Goal: Task Accomplishment & Management: Manage account settings

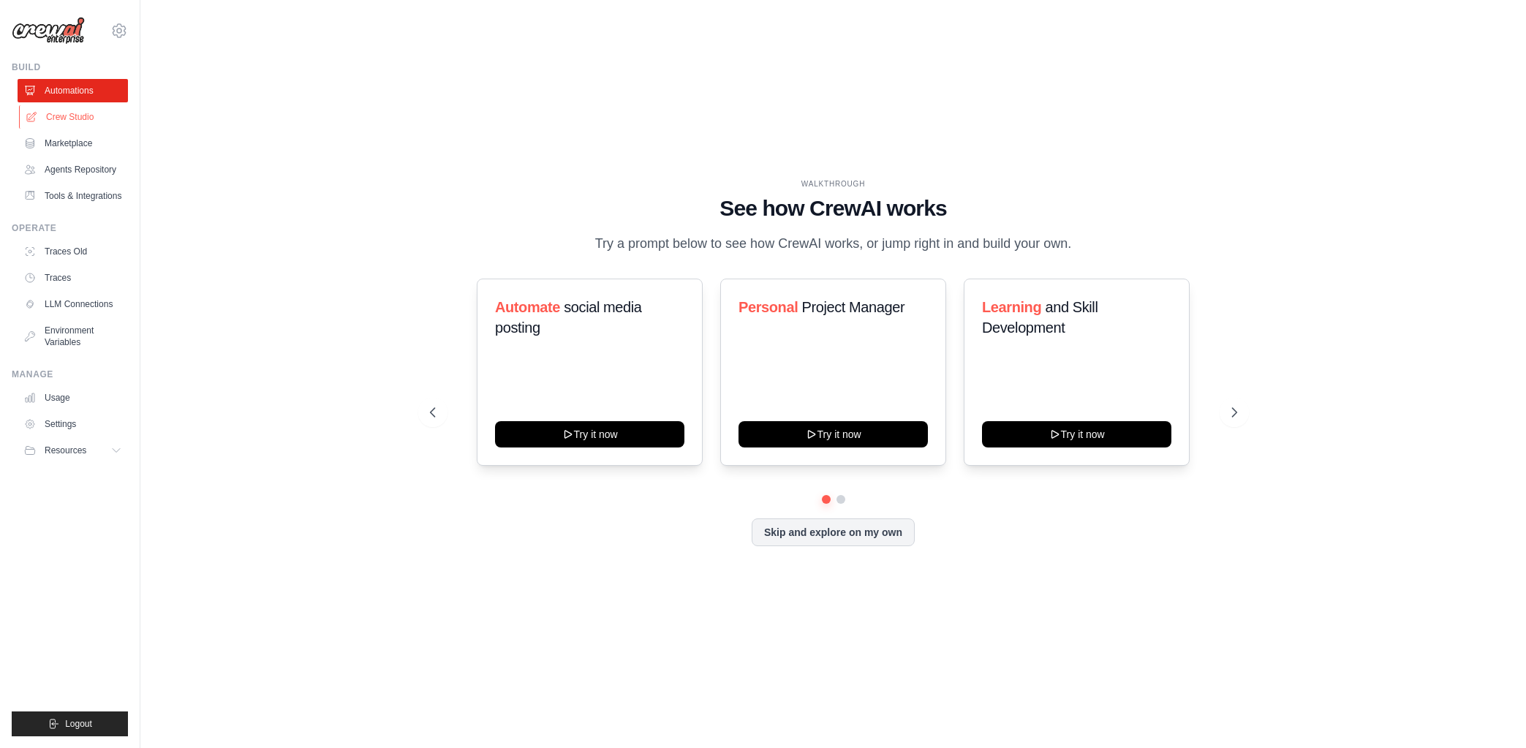
click at [78, 126] on link "Crew Studio" at bounding box center [74, 116] width 110 height 23
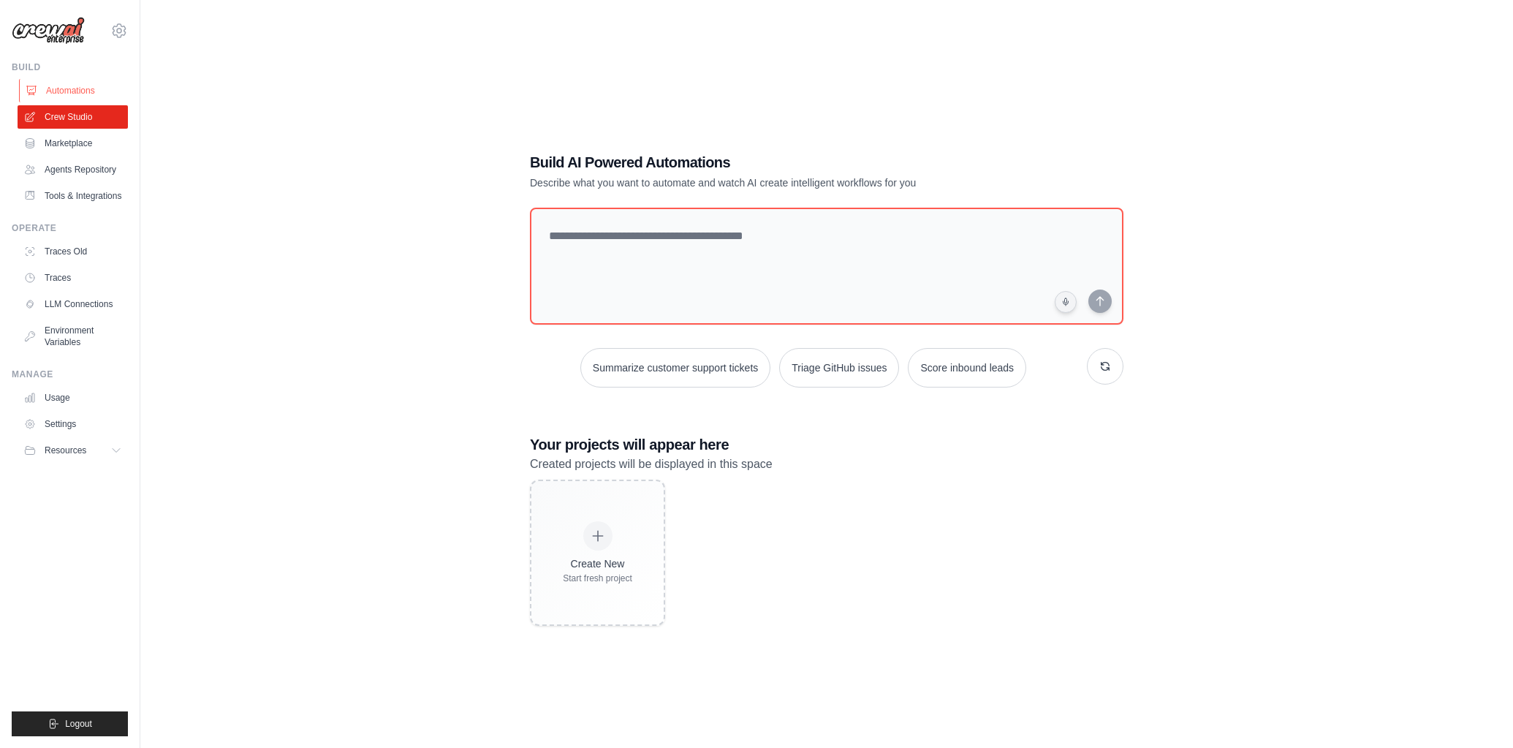
click at [61, 80] on link "Automations" at bounding box center [74, 90] width 110 height 23
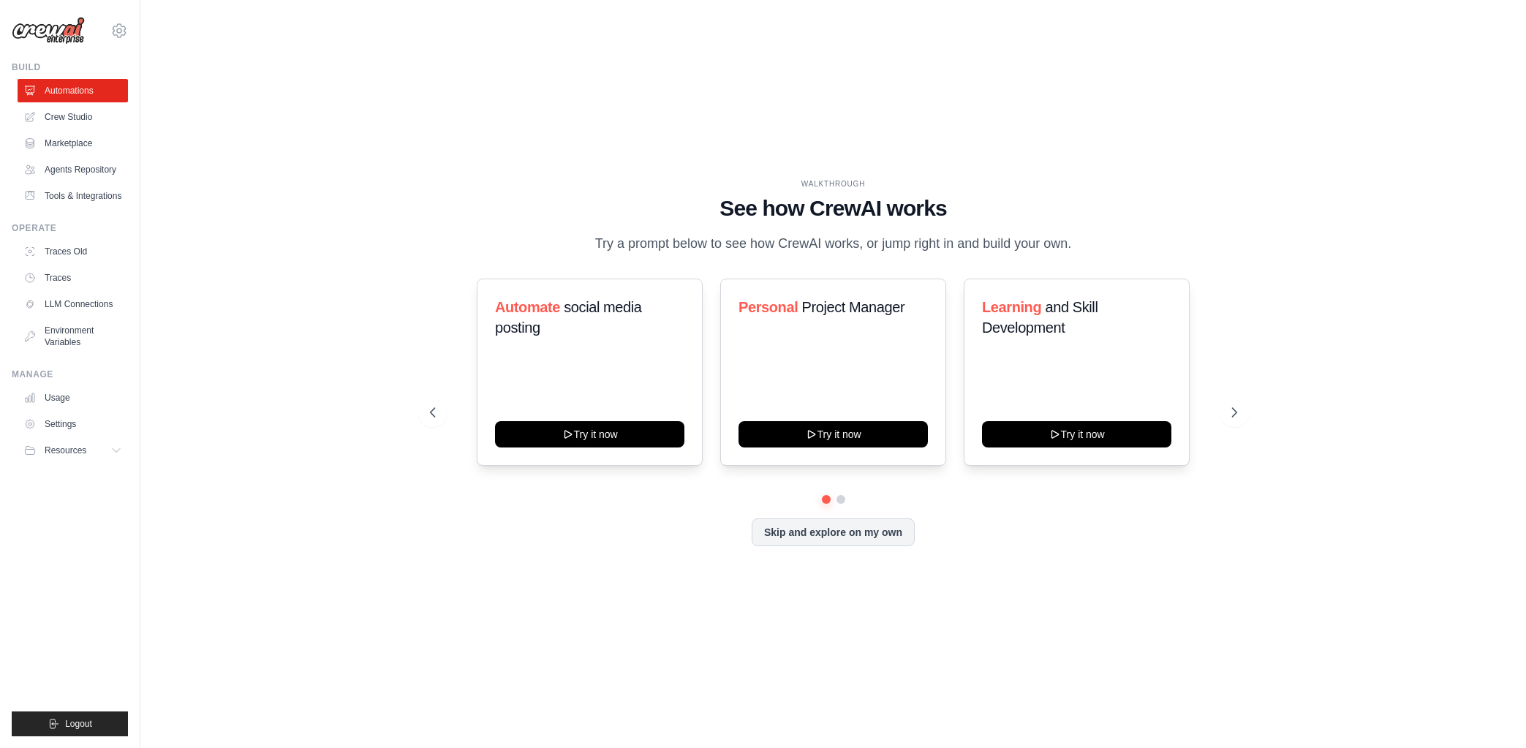
click at [132, 36] on div "j.w.urnes@gmail.com Settings Build Automations" at bounding box center [70, 374] width 140 height 748
click at [127, 36] on div "j.w.urnes@gmail.com Settings" at bounding box center [70, 23] width 116 height 47
click at [126, 36] on icon at bounding box center [119, 31] width 18 height 18
click at [65, 396] on link "Usage" at bounding box center [74, 397] width 110 height 23
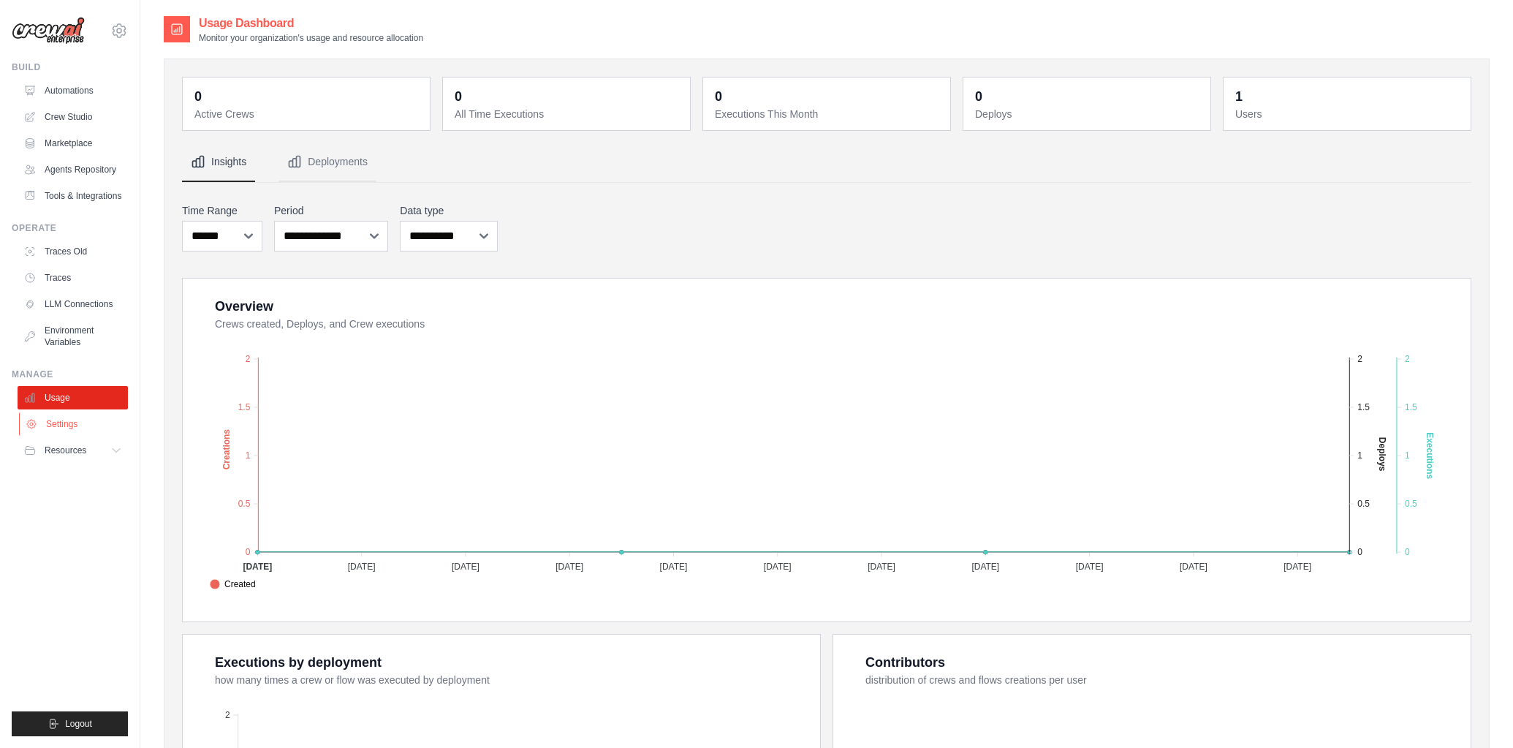
click at [65, 419] on link "Settings" at bounding box center [74, 423] width 110 height 23
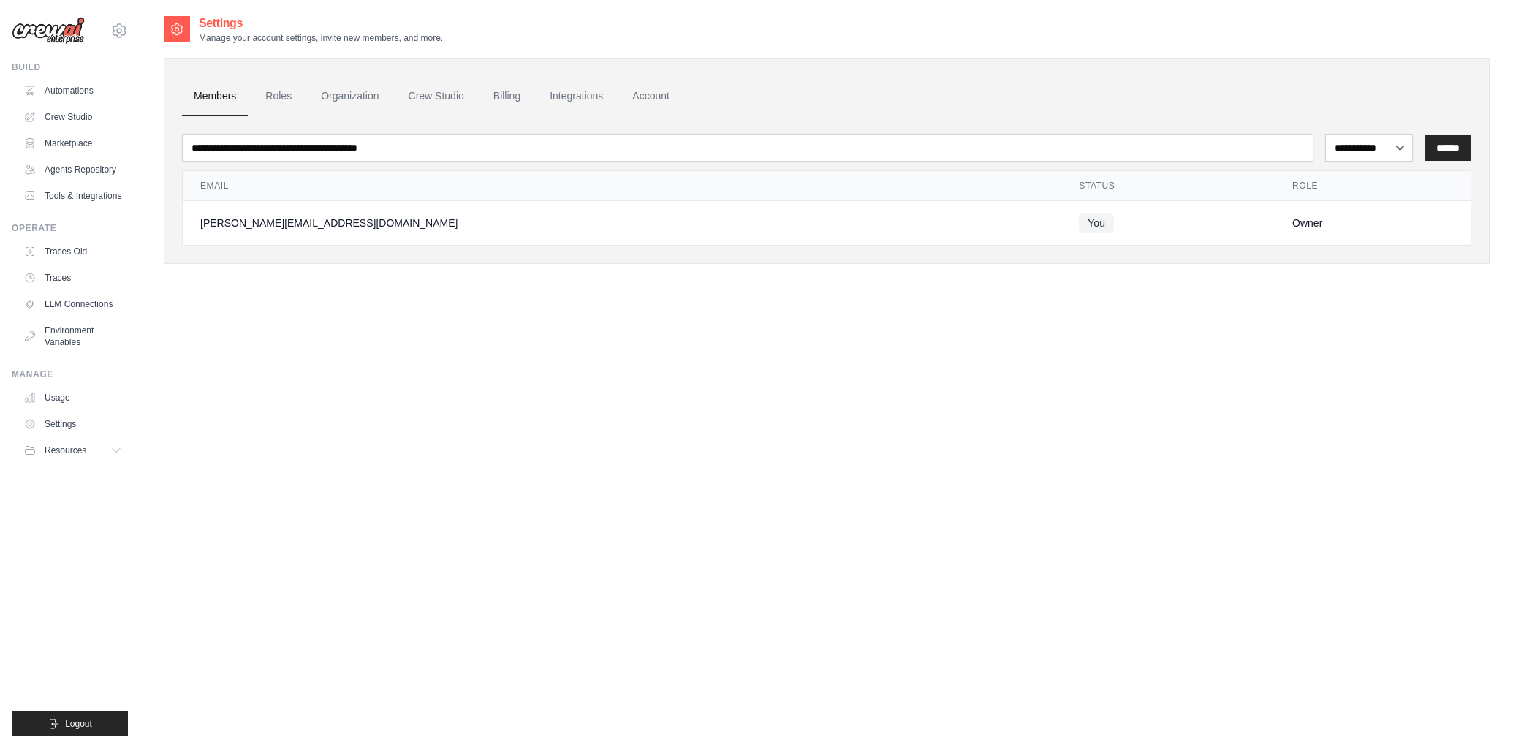
click at [75, 466] on ul "Build Automations Crew Studio Marketplace Agents Repository Resources Blog" at bounding box center [70, 398] width 116 height 675
click at [76, 454] on span "Resources" at bounding box center [67, 451] width 42 height 12
click at [120, 32] on icon at bounding box center [119, 31] width 18 height 18
click at [152, 93] on span "Settings" at bounding box center [182, 90] width 116 height 15
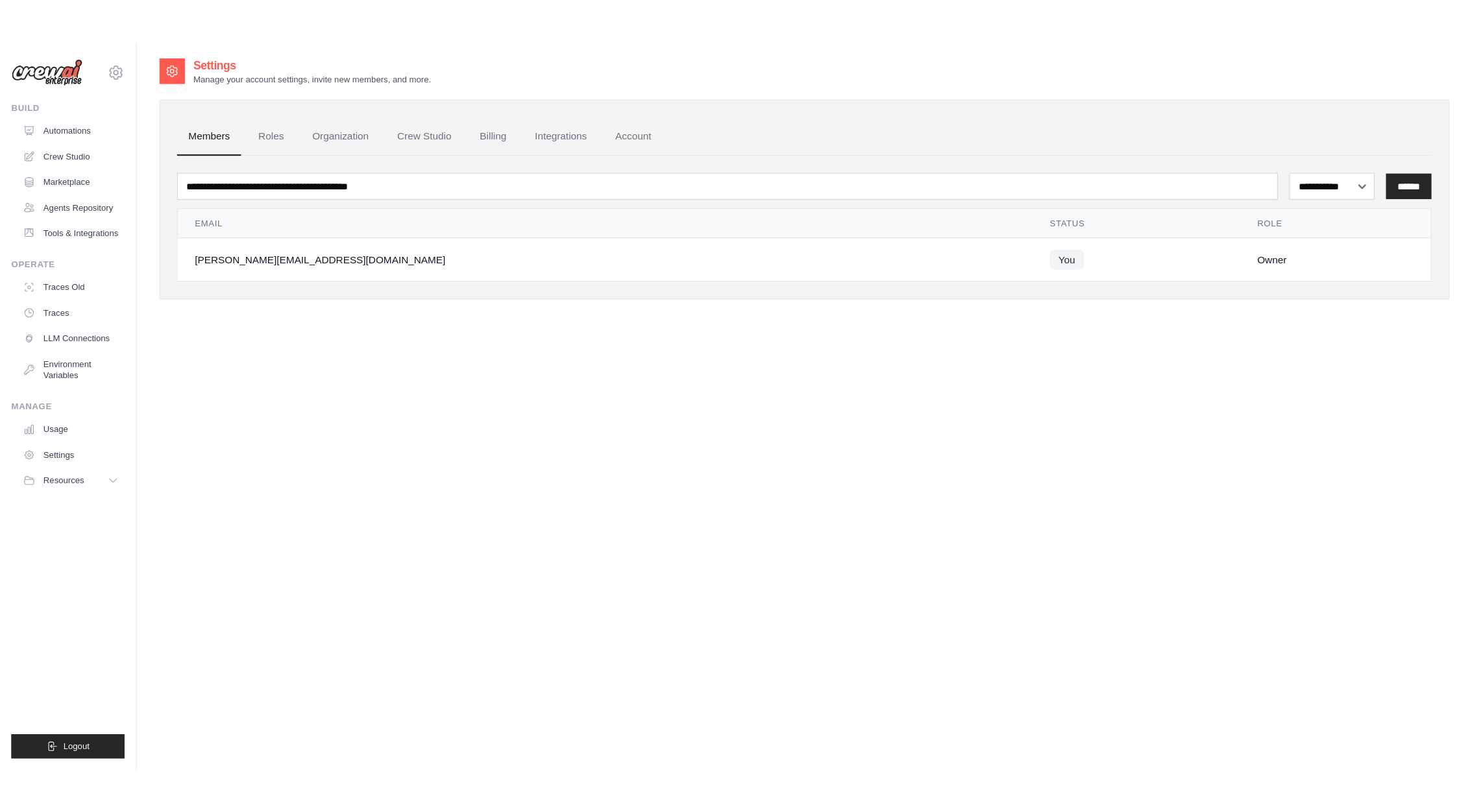
scroll to position [26, 0]
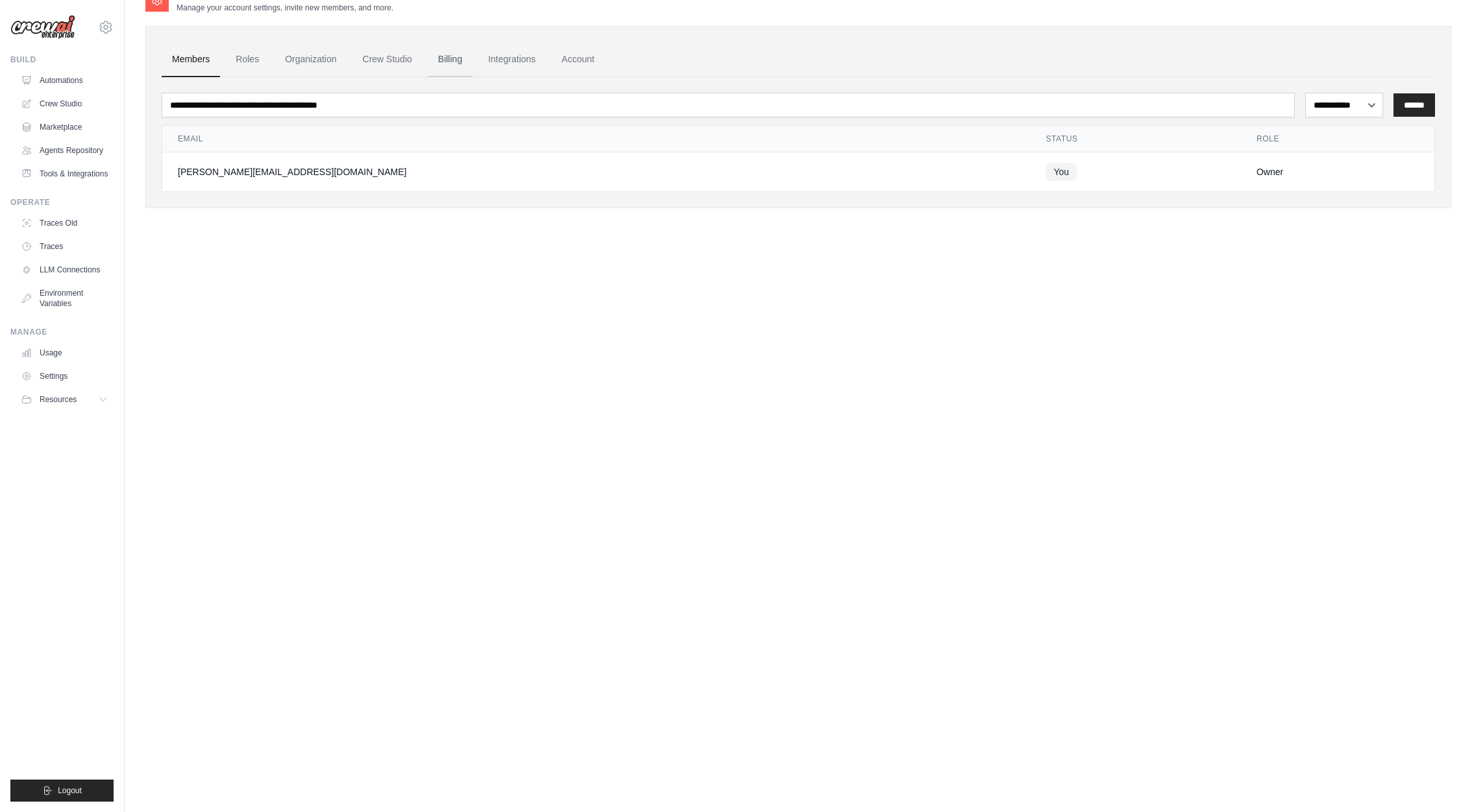
click at [431, 61] on link "Billing" at bounding box center [450, 59] width 44 height 35
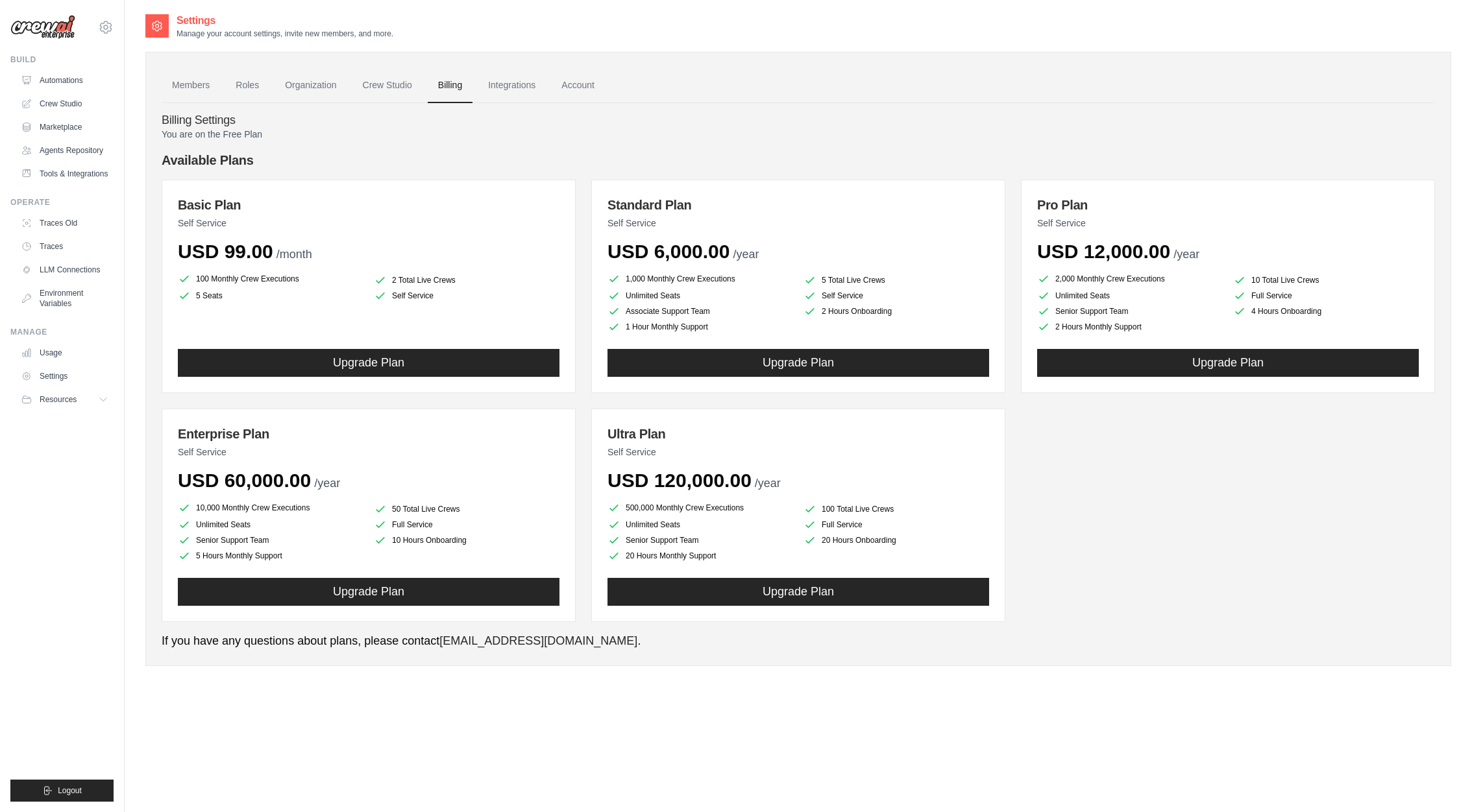
click at [426, 91] on ul "Members Roles Organization Crew Studio Billing Integrations Account" at bounding box center [798, 85] width 1273 height 35
click at [385, 85] on link "Crew Studio" at bounding box center [387, 85] width 70 height 35
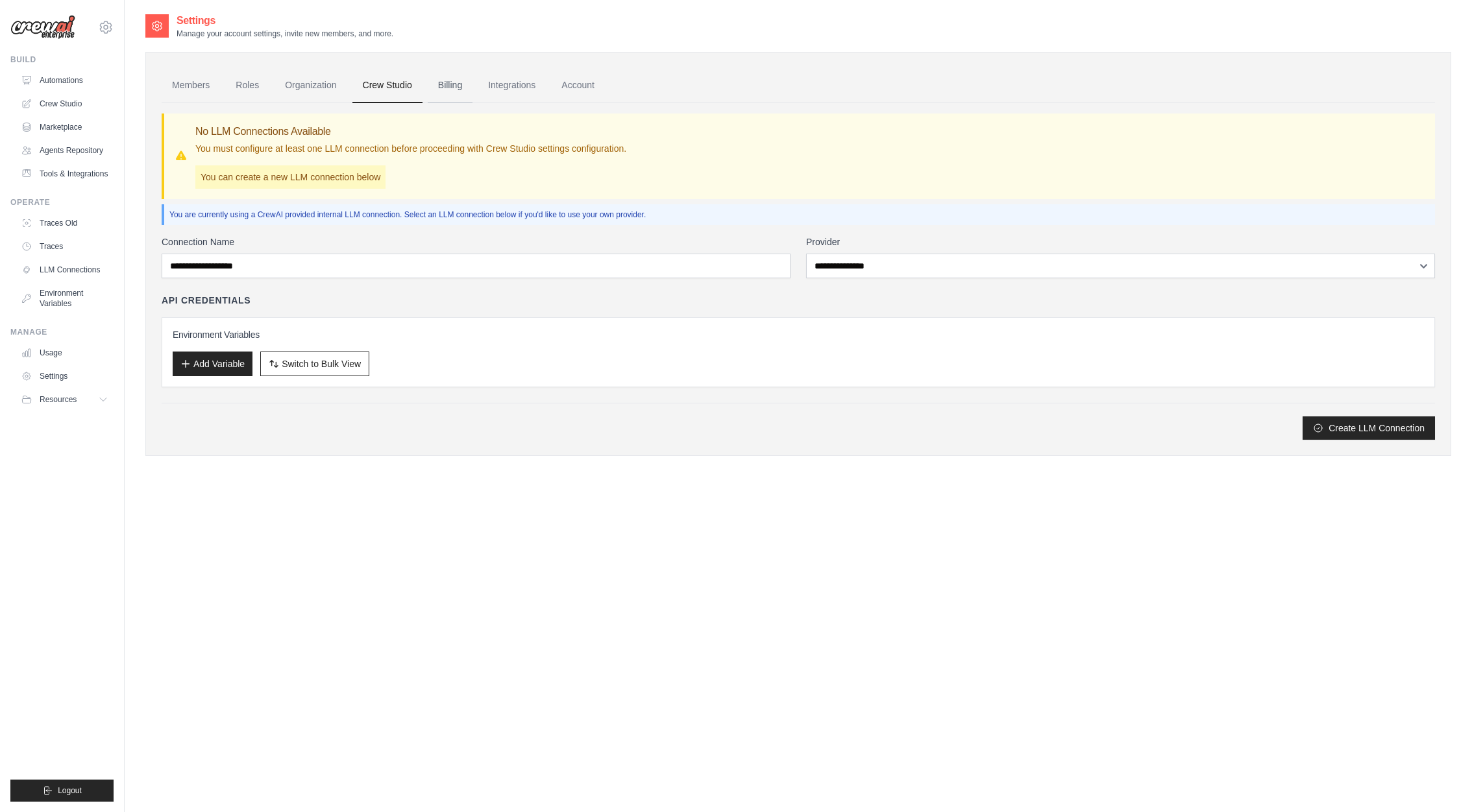
click at [447, 96] on link "Billing" at bounding box center [450, 85] width 44 height 35
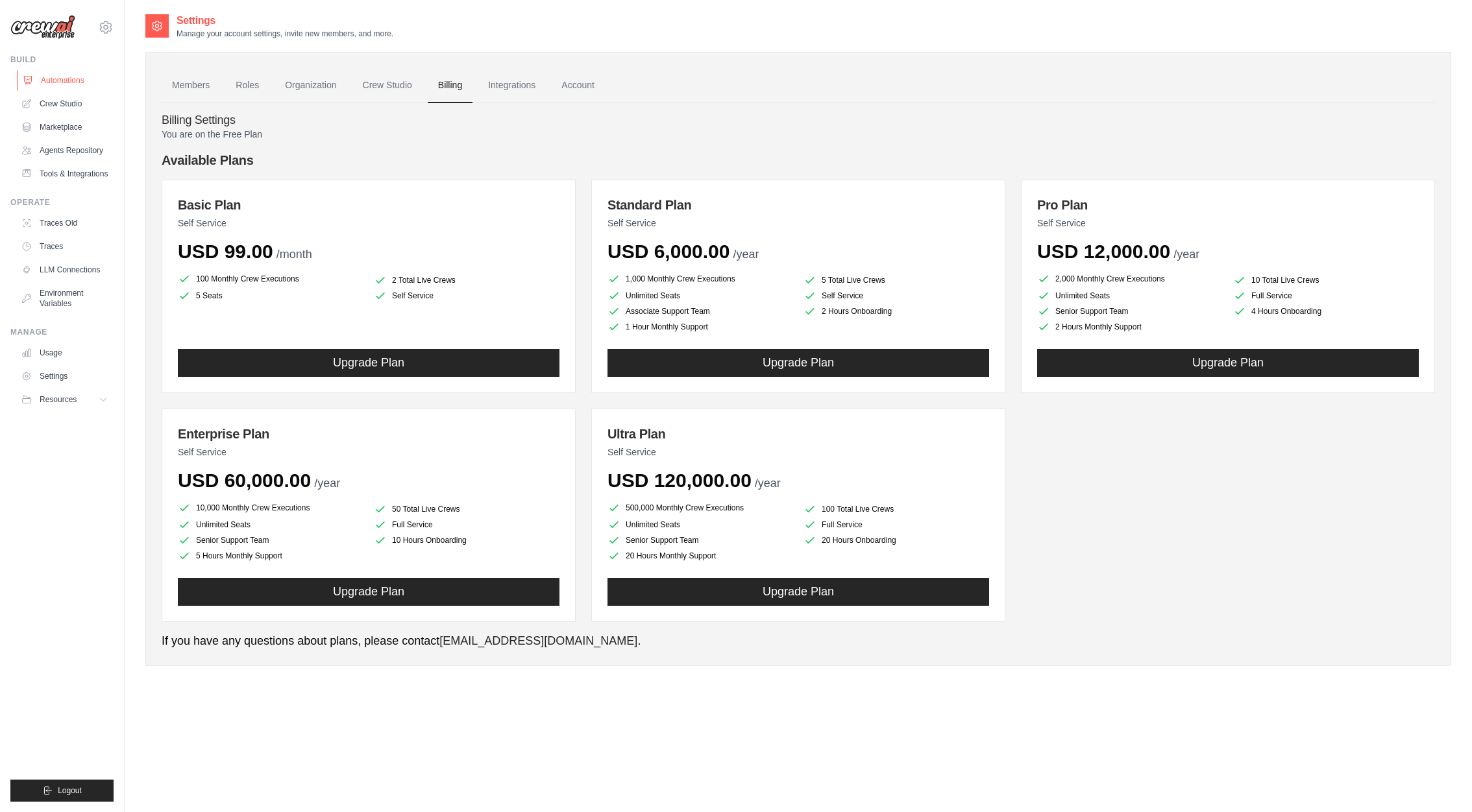
click at [60, 81] on link "Automations" at bounding box center [66, 80] width 98 height 20
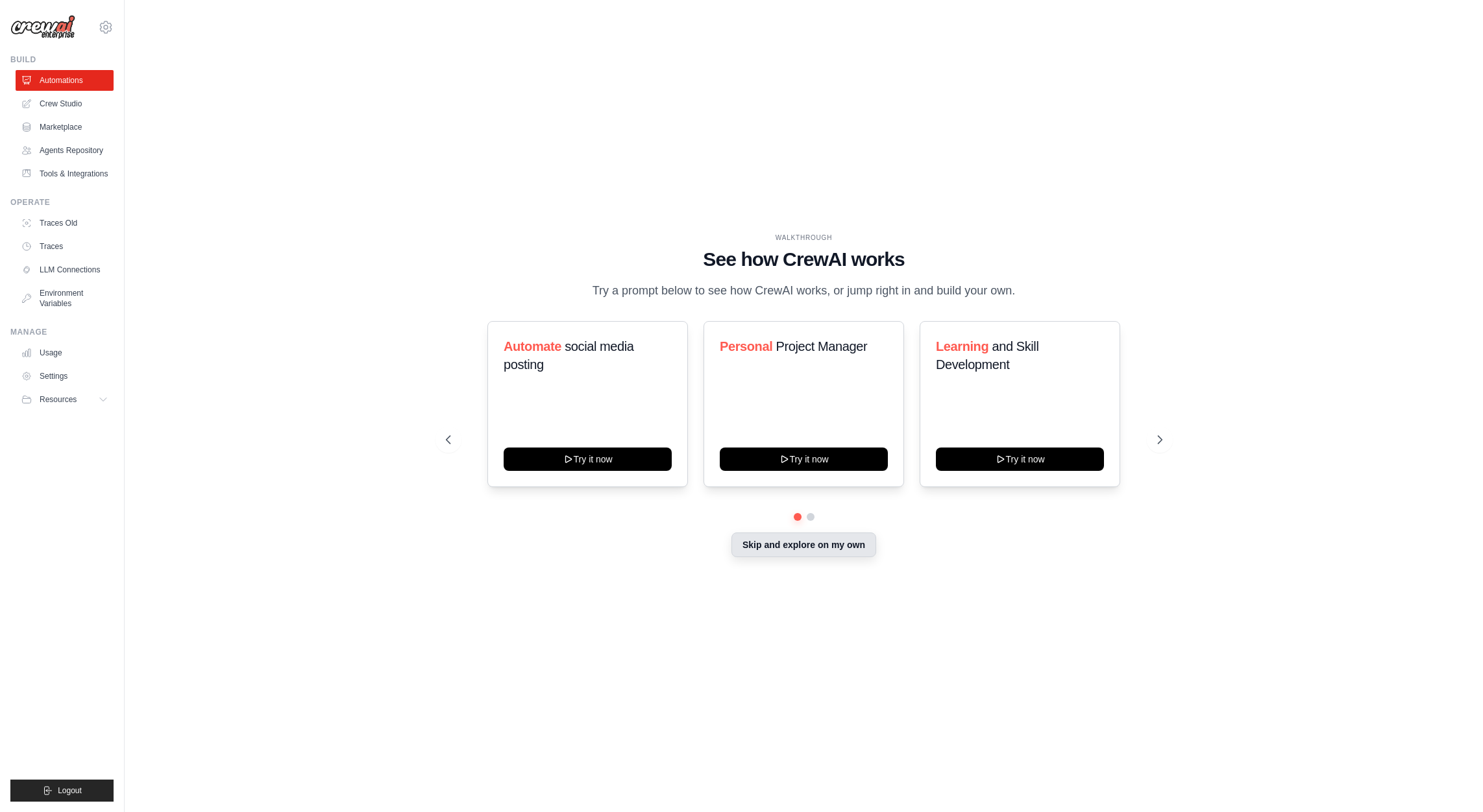
click at [840, 551] on button "Skip and explore on my own" at bounding box center [803, 545] width 145 height 25
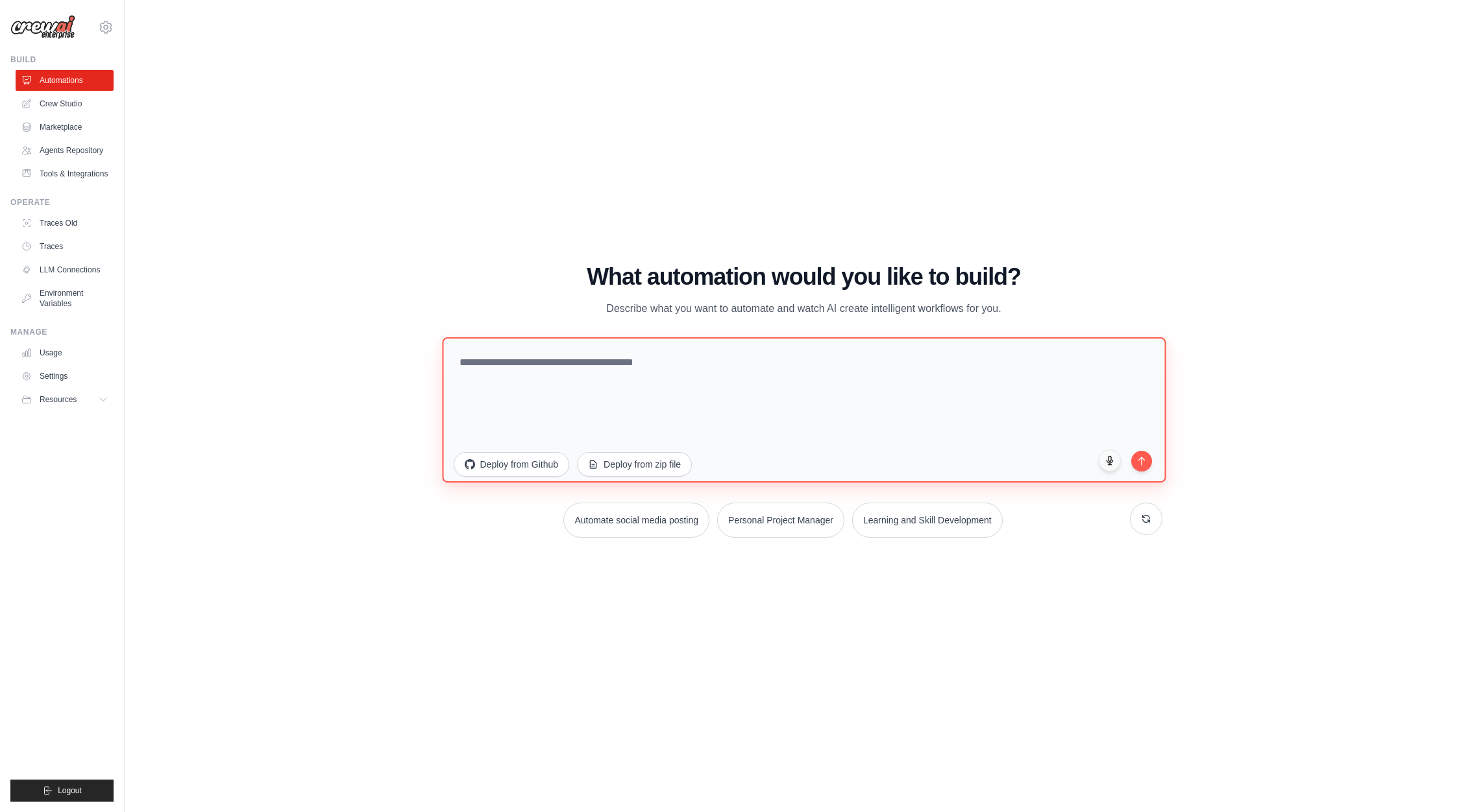
click at [603, 368] on textarea at bounding box center [803, 410] width 723 height 146
click at [461, 272] on h1 "What automation would you like to build?" at bounding box center [803, 277] width 716 height 26
click at [516, 454] on button "Deploy from Github" at bounding box center [511, 463] width 117 height 25
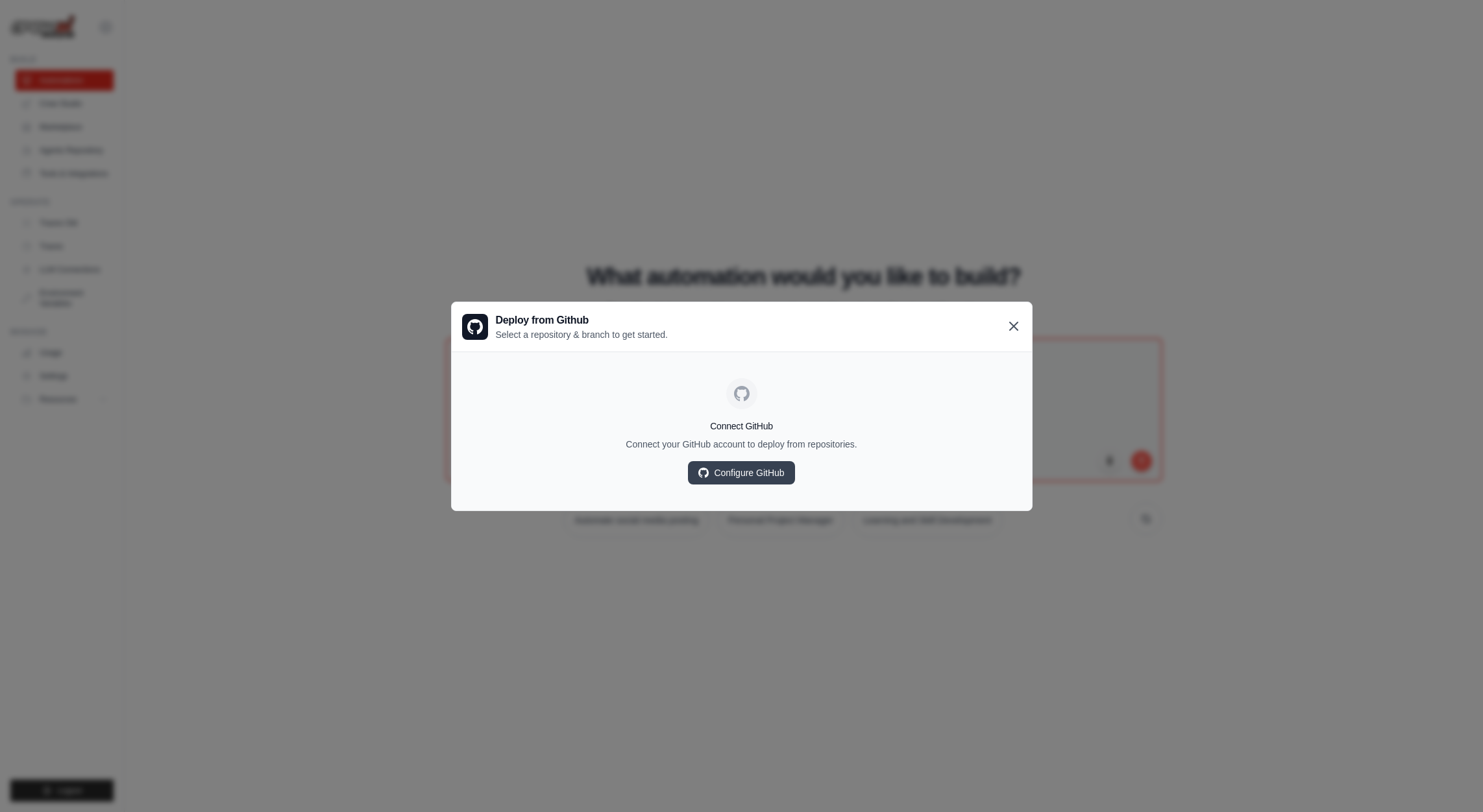
click at [1017, 326] on icon at bounding box center [1014, 327] width 16 height 16
